Goal: Task Accomplishment & Management: Manage account settings

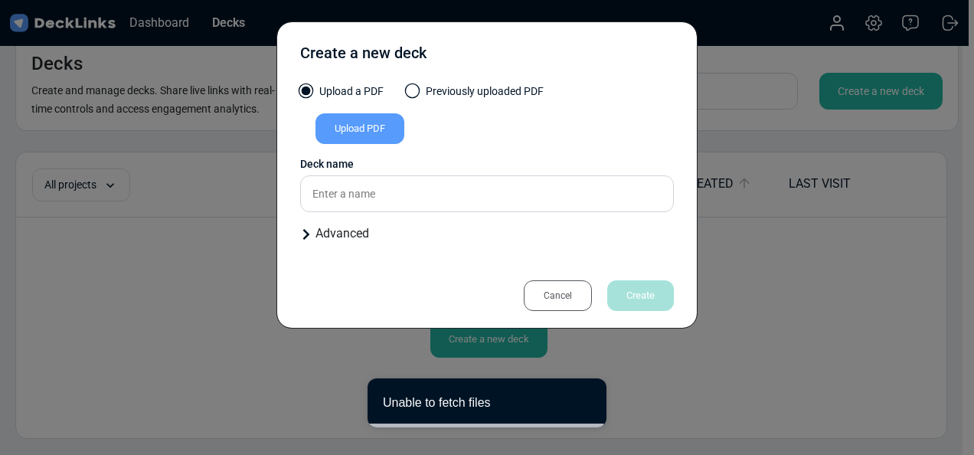
click at [557, 289] on div "Cancel" at bounding box center [558, 295] width 68 height 31
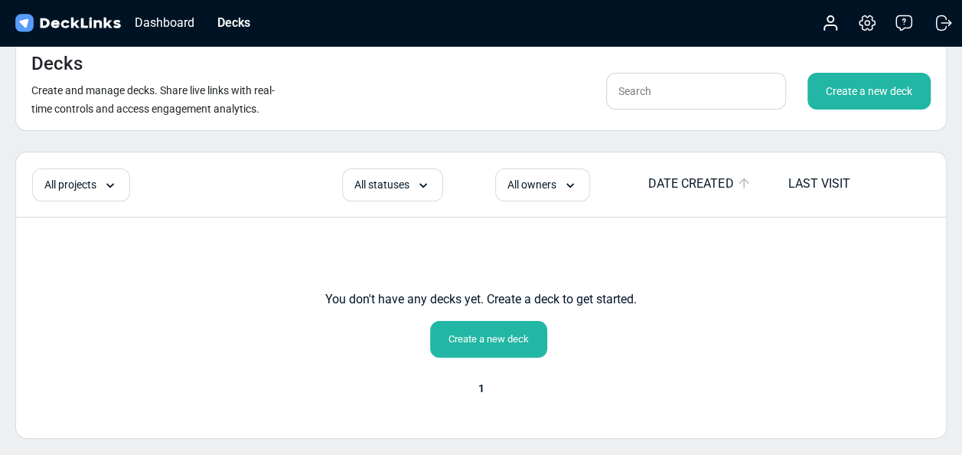
click at [61, 25] on img at bounding box center [67, 23] width 111 height 22
click at [165, 26] on div "Dashboard" at bounding box center [164, 22] width 75 height 19
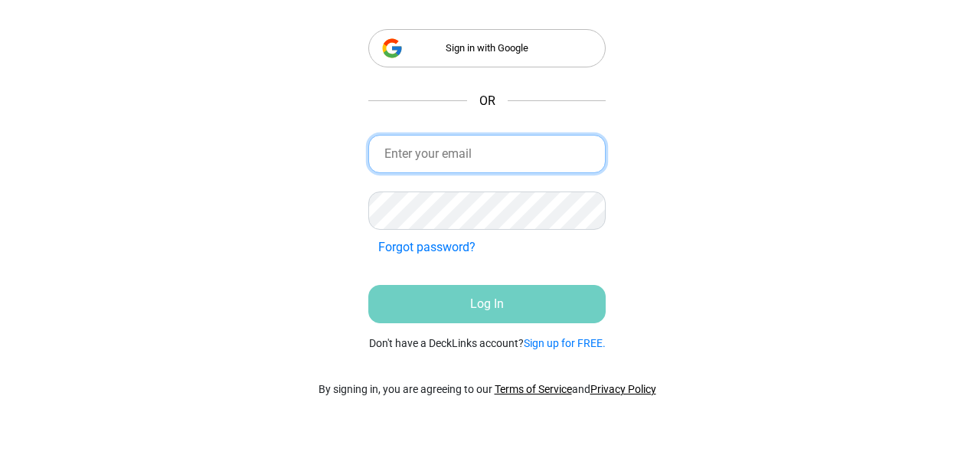
click at [452, 144] on input "email" at bounding box center [486, 154] width 237 height 38
click at [452, 166] on input "email" at bounding box center [486, 154] width 237 height 38
click at [435, 168] on input "email" at bounding box center [486, 154] width 237 height 38
click at [501, 145] on input "email" at bounding box center [486, 154] width 237 height 38
click at [458, 158] on input "renee.rang" at bounding box center [486, 154] width 237 height 38
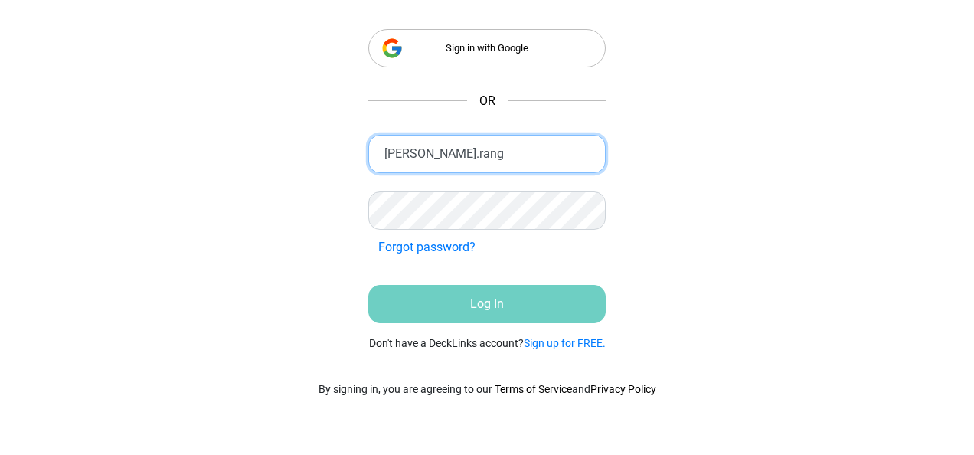
click at [458, 158] on input "renee.rang" at bounding box center [486, 154] width 237 height 38
type input "[EMAIL_ADDRESS][DOMAIN_NAME]"
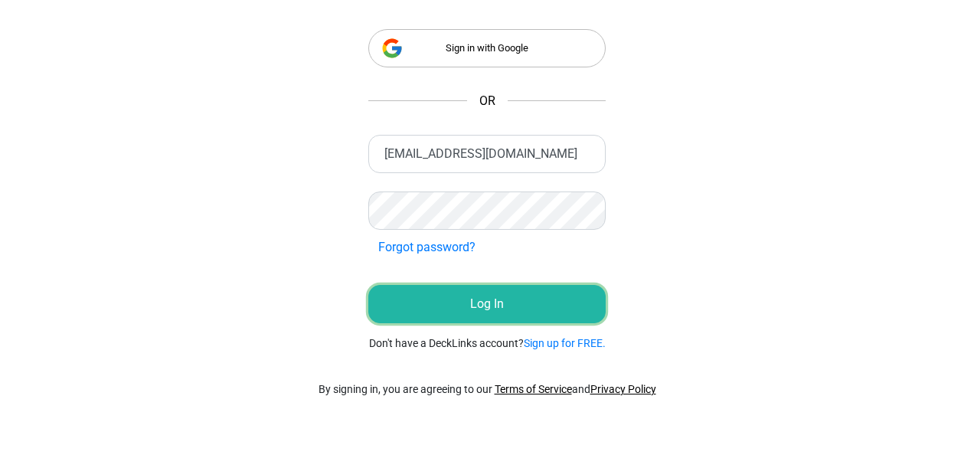
click at [464, 302] on button "Log In" at bounding box center [486, 304] width 237 height 38
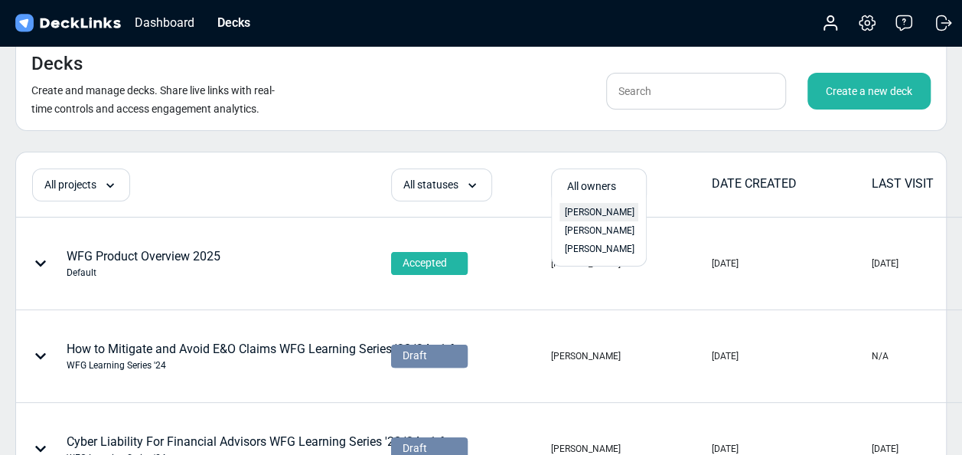
click at [586, 207] on span "Jessica Bowler" at bounding box center [600, 212] width 70 height 14
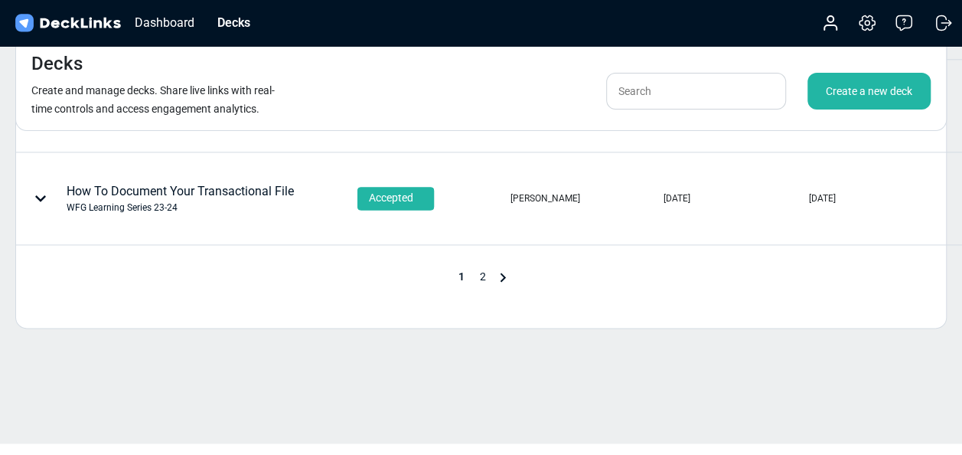
scroll to position [902, 0]
